Goal: Task Accomplishment & Management: Use online tool/utility

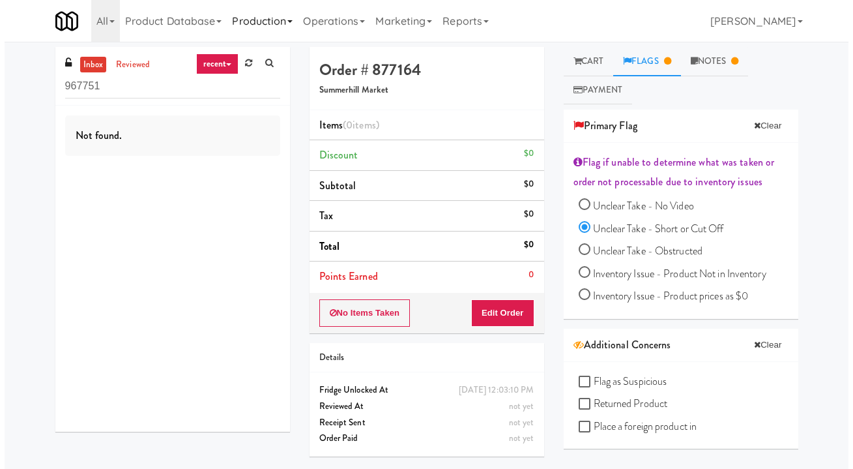
scroll to position [7, 0]
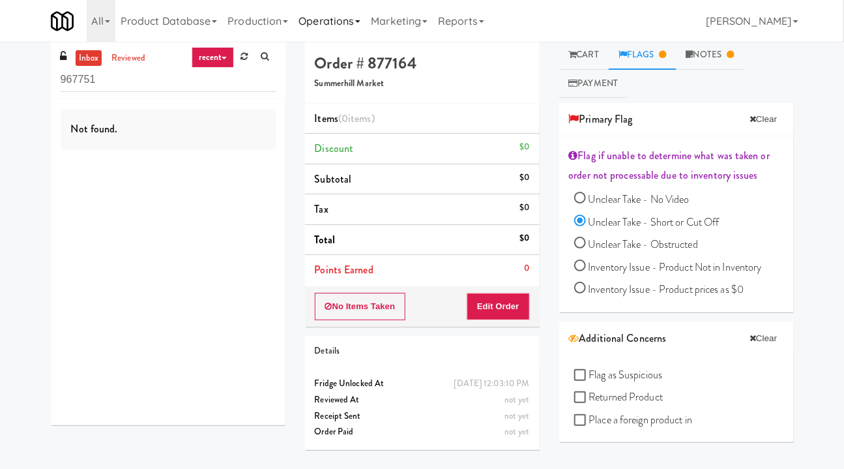
click at [316, 20] on link "Operations" at bounding box center [329, 21] width 72 height 42
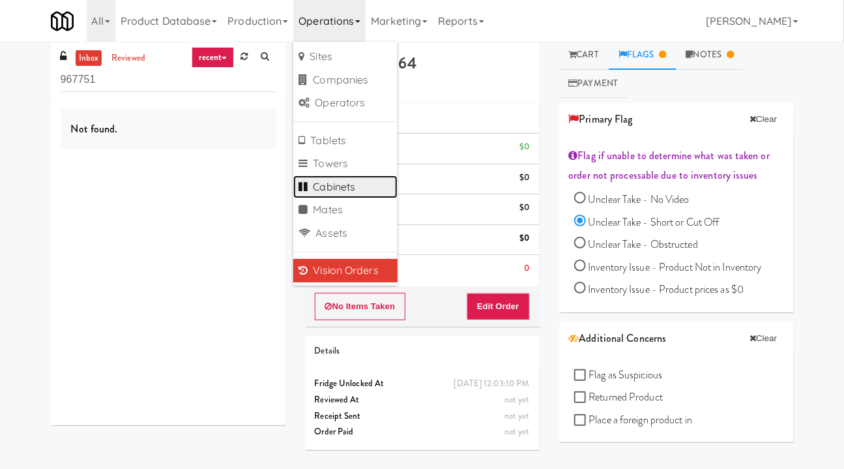
click at [336, 190] on link "Cabinets" at bounding box center [345, 186] width 104 height 23
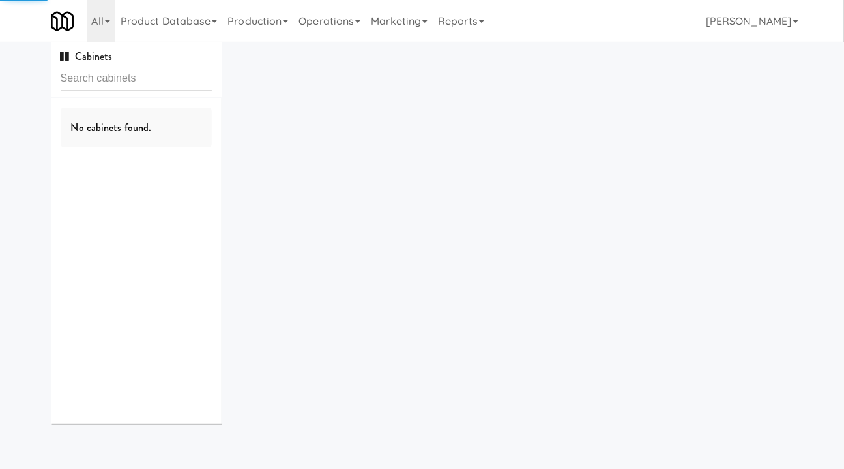
type input "M-125622"
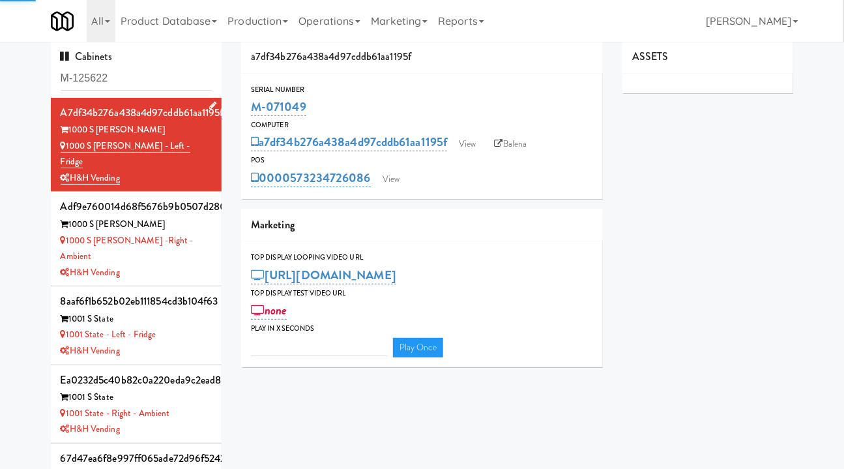
type input "3"
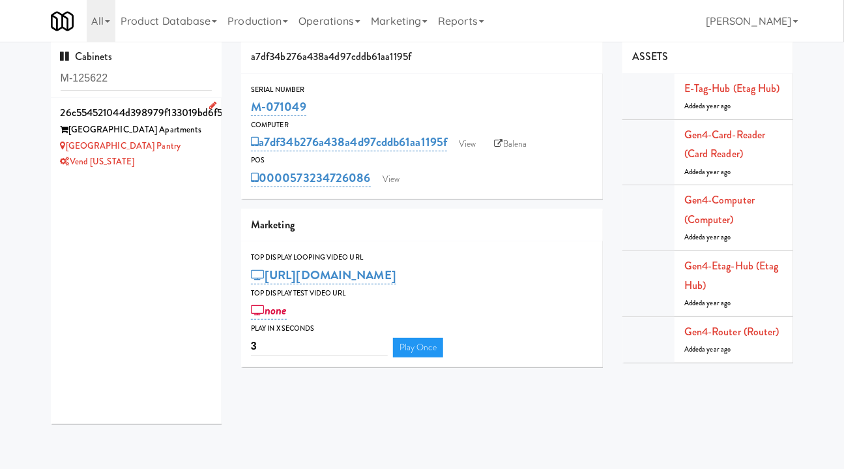
type input "M-125622"
click at [190, 159] on div "Vend [US_STATE]" at bounding box center [137, 162] width 152 height 16
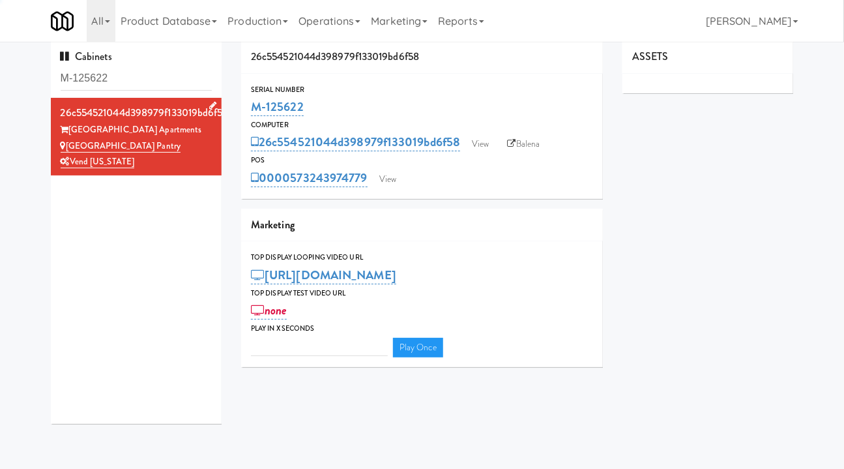
type input "3"
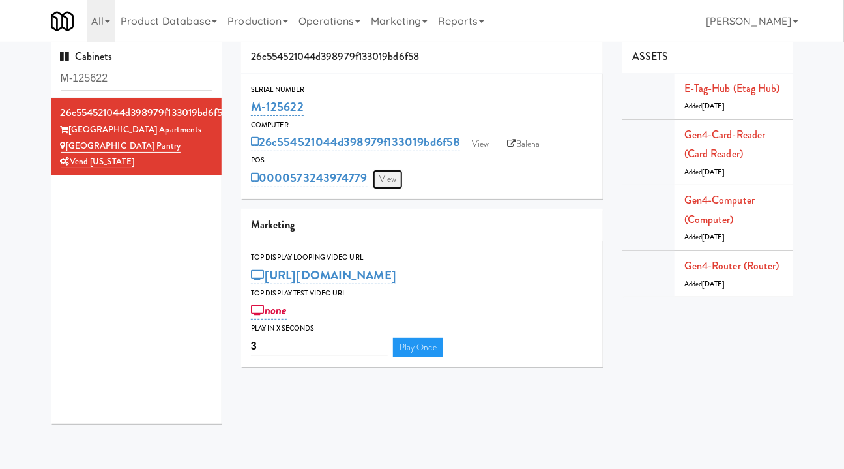
click at [390, 182] on link "View" at bounding box center [388, 179] width 30 height 20
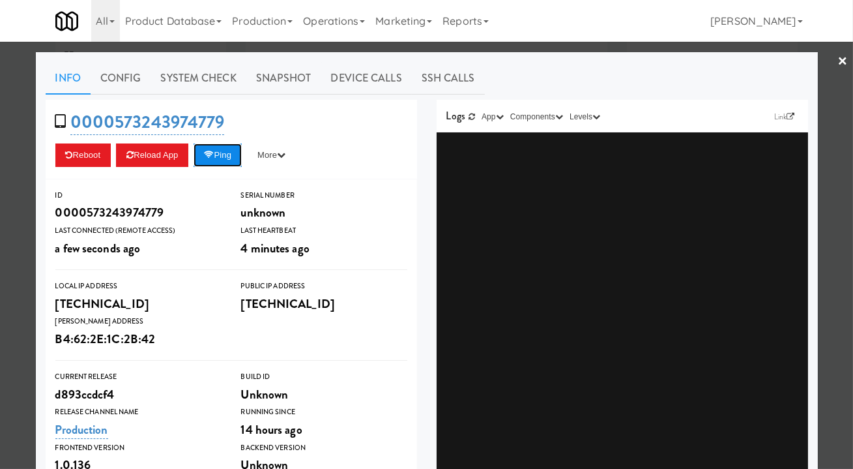
click at [223, 155] on button "Ping" at bounding box center [218, 154] width 48 height 23
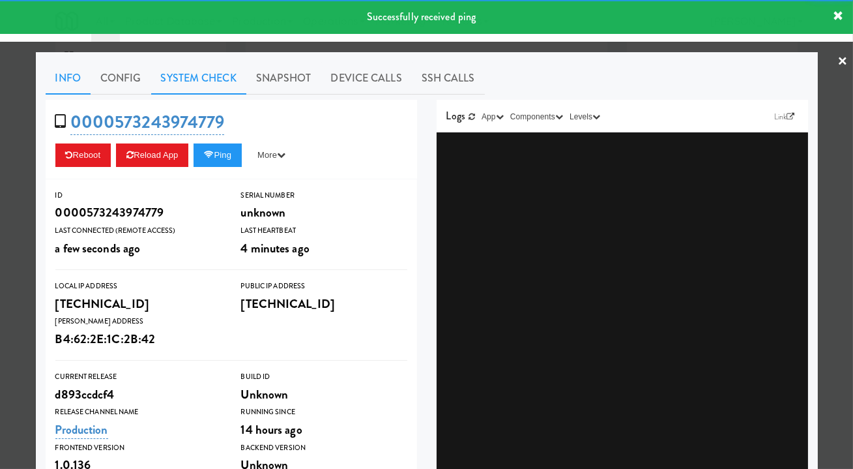
click at [209, 74] on link "System Check" at bounding box center [198, 78] width 95 height 33
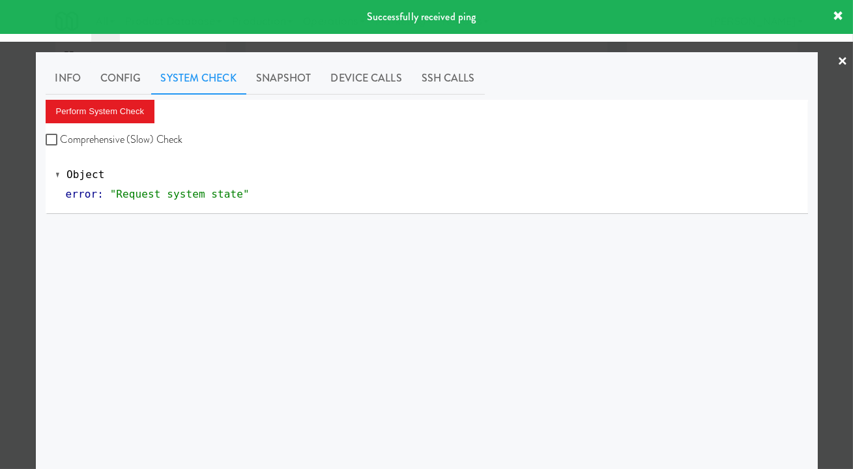
click at [134, 148] on label "Comprehensive (Slow) Check" at bounding box center [114, 140] width 137 height 20
click at [61, 145] on input "Comprehensive (Slow) Check" at bounding box center [53, 140] width 15 height 10
checkbox input "true"
click at [101, 103] on button "Perform System Check" at bounding box center [100, 111] width 109 height 23
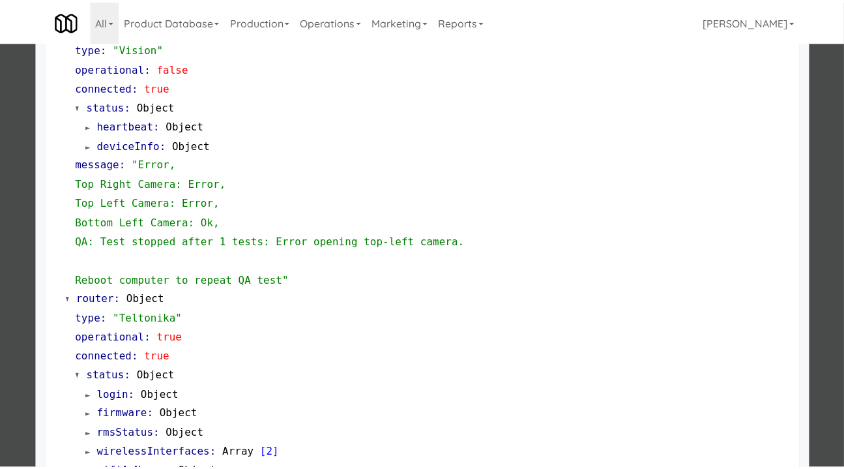
scroll to position [532, 0]
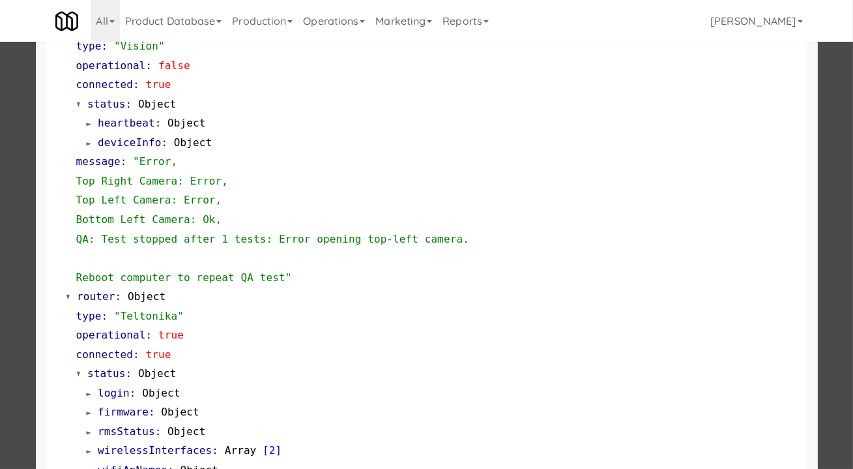
click at [828, 227] on div at bounding box center [426, 234] width 853 height 469
